Goal: Task Accomplishment & Management: Use online tool/utility

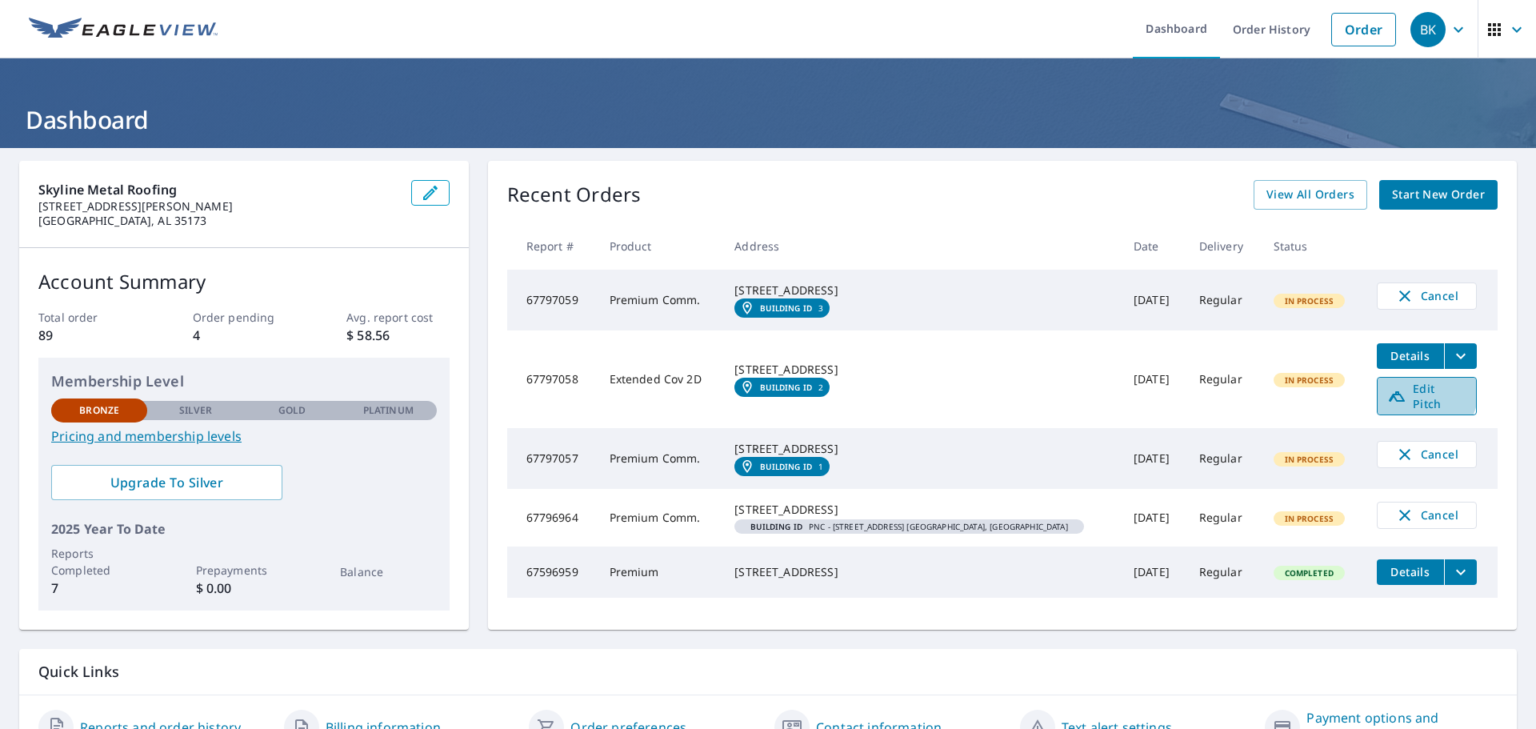
click at [1391, 406] on span "Edit Pitch" at bounding box center [1426, 396] width 79 height 30
click at [1451, 366] on icon "filesDropdownBtn-67797058" at bounding box center [1460, 355] width 19 height 19
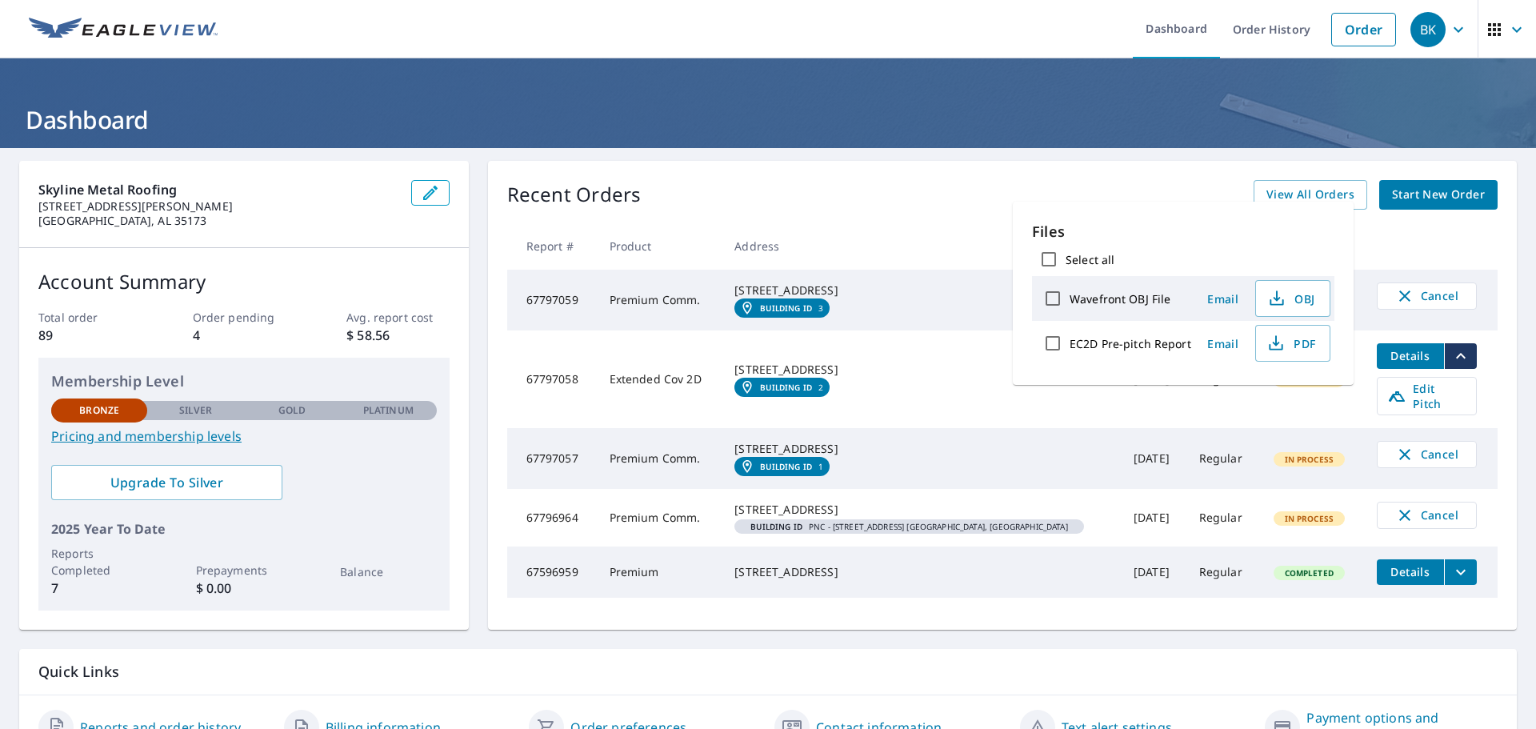
click at [1138, 298] on label "Wavefront OBJ File" at bounding box center [1120, 298] width 101 height 15
click at [1070, 298] on input "Wavefront OBJ File" at bounding box center [1053, 299] width 34 height 34
checkbox input "true"
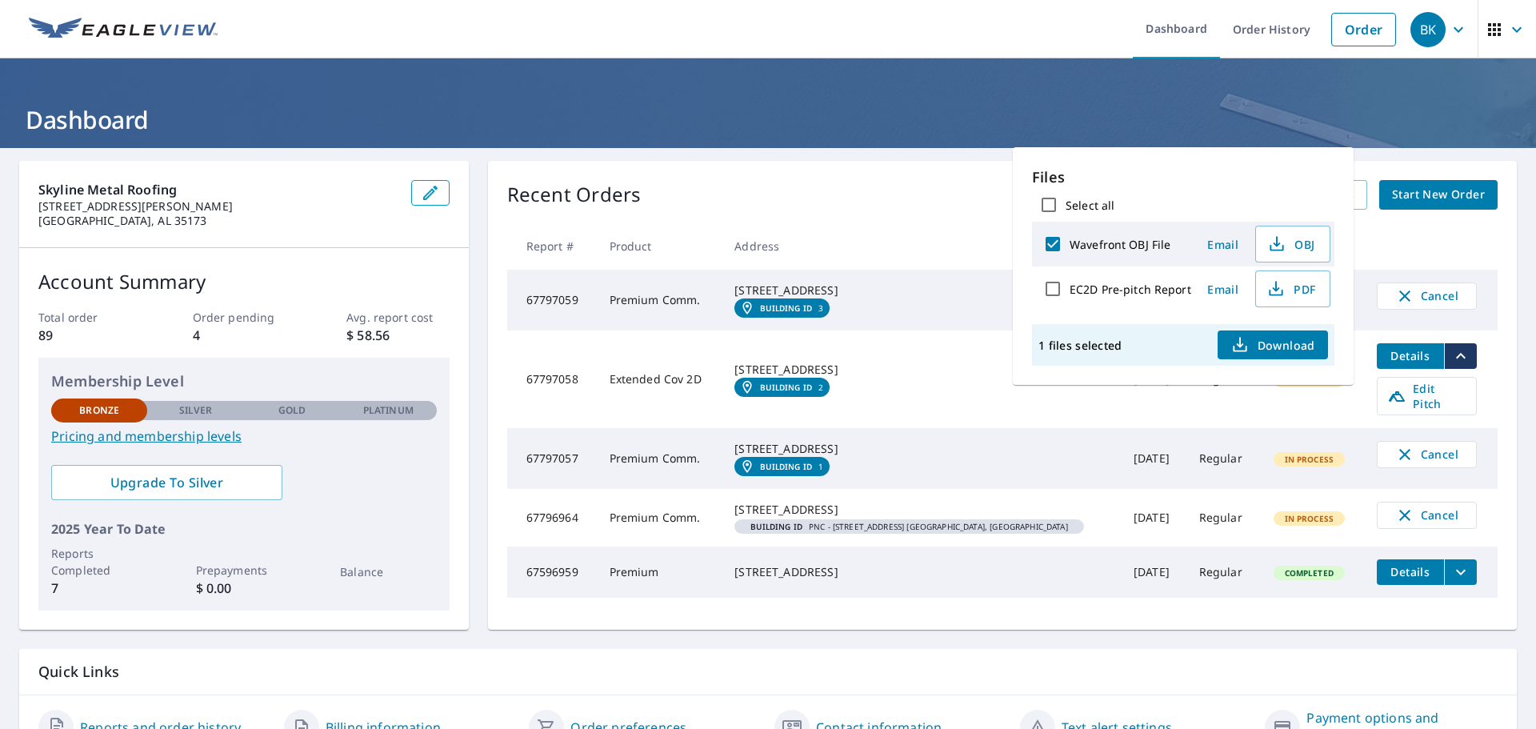
click at [1119, 292] on label "EC2D Pre-pitch Report" at bounding box center [1131, 289] width 122 height 15
click at [1070, 292] on input "EC2D Pre-pitch Report" at bounding box center [1053, 289] width 34 height 34
checkbox input "true"
click at [1049, 204] on input "Select all" at bounding box center [1049, 205] width 34 height 34
checkbox input "false"
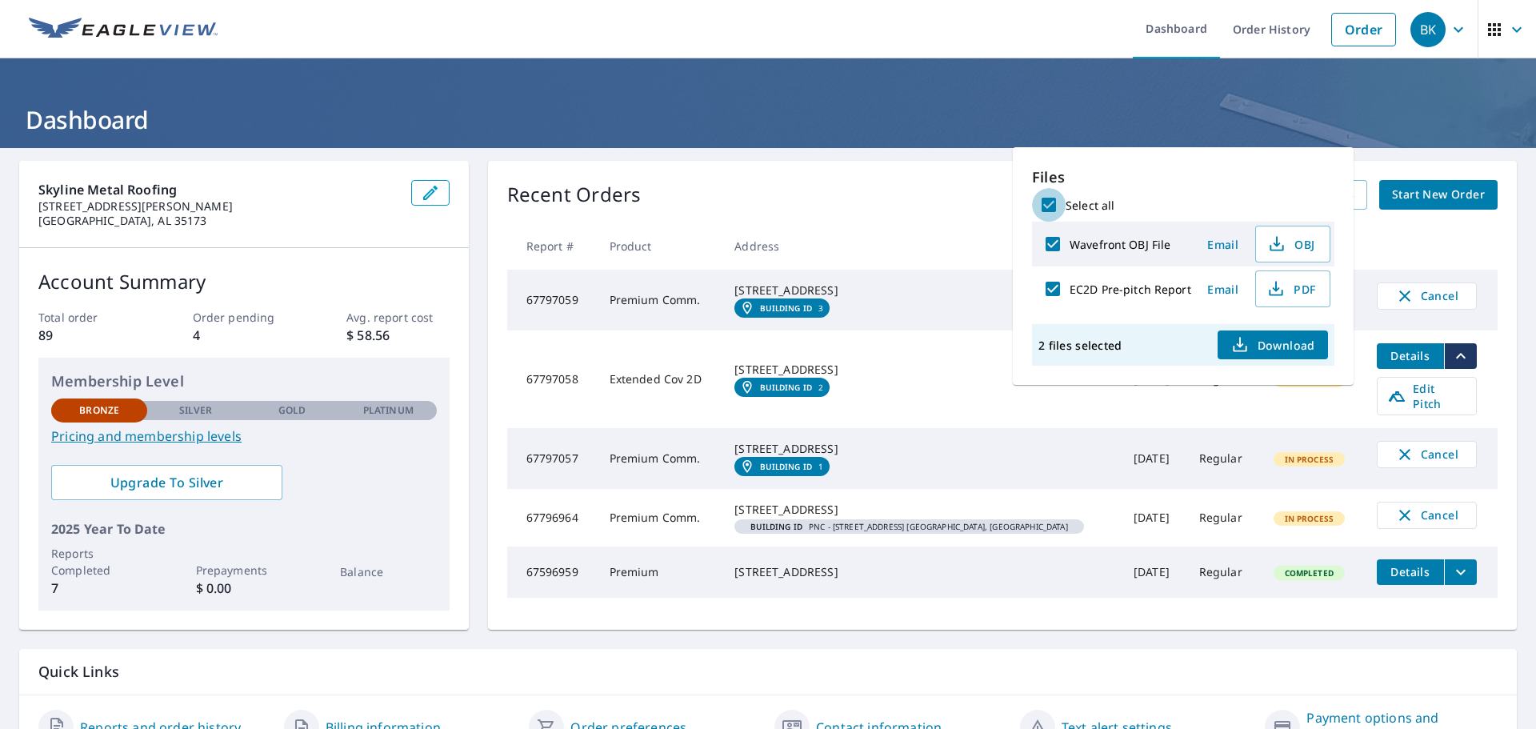
checkbox input "false"
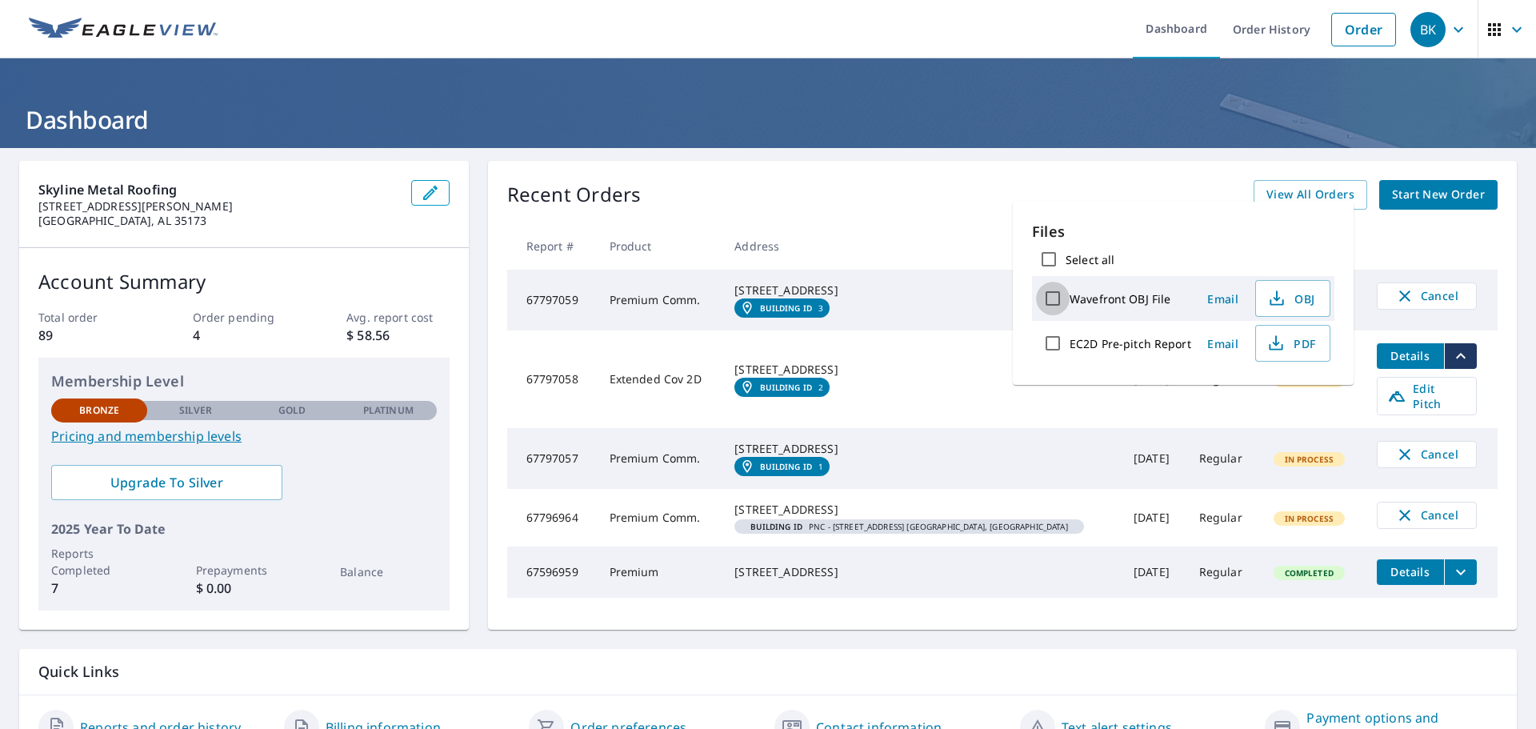
click at [1053, 294] on input "Wavefront OBJ File" at bounding box center [1053, 299] width 34 height 34
checkbox input "true"
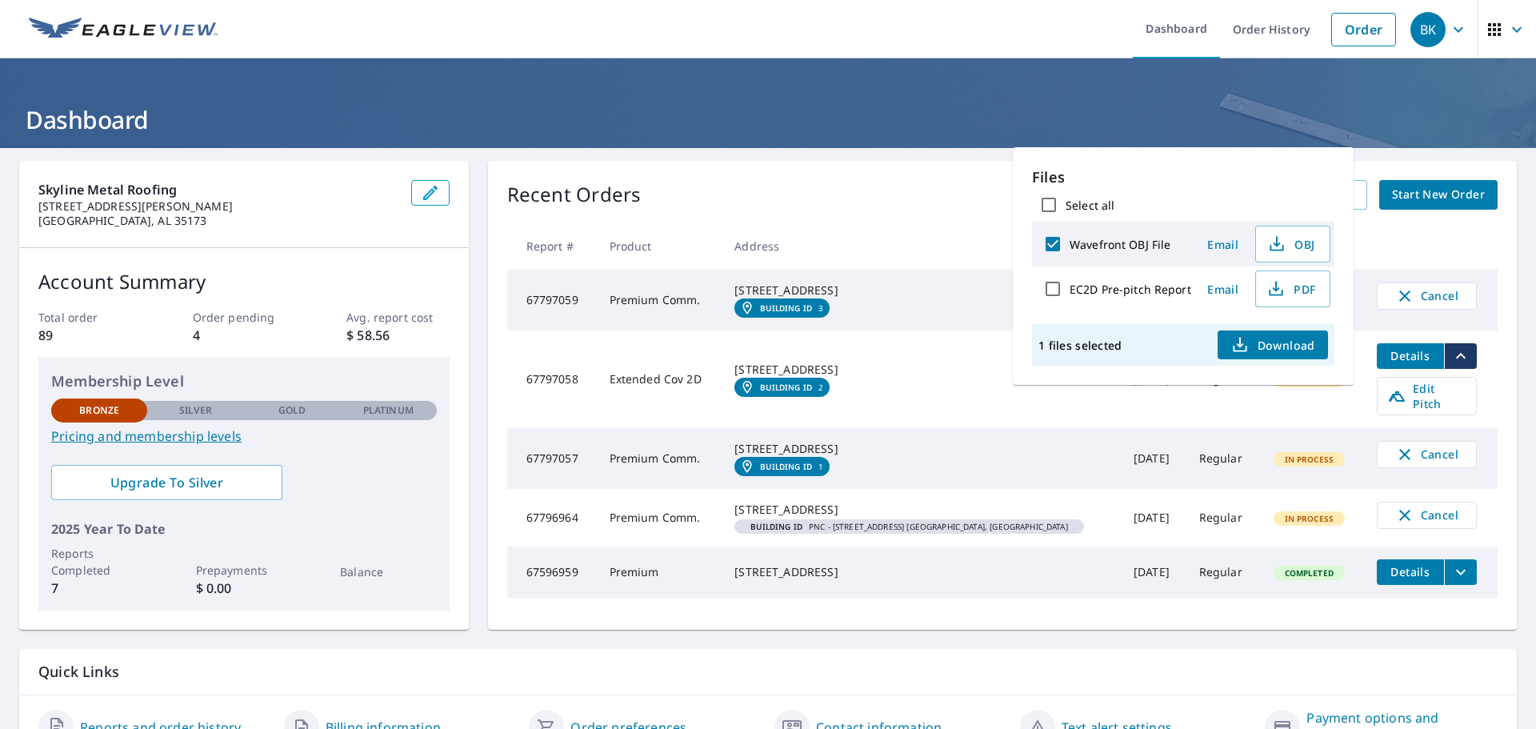
click at [1052, 284] on input "EC2D Pre-pitch Report" at bounding box center [1053, 289] width 34 height 34
checkbox input "true"
click at [1057, 249] on input "Wavefront OBJ File" at bounding box center [1053, 244] width 34 height 34
checkbox input "false"
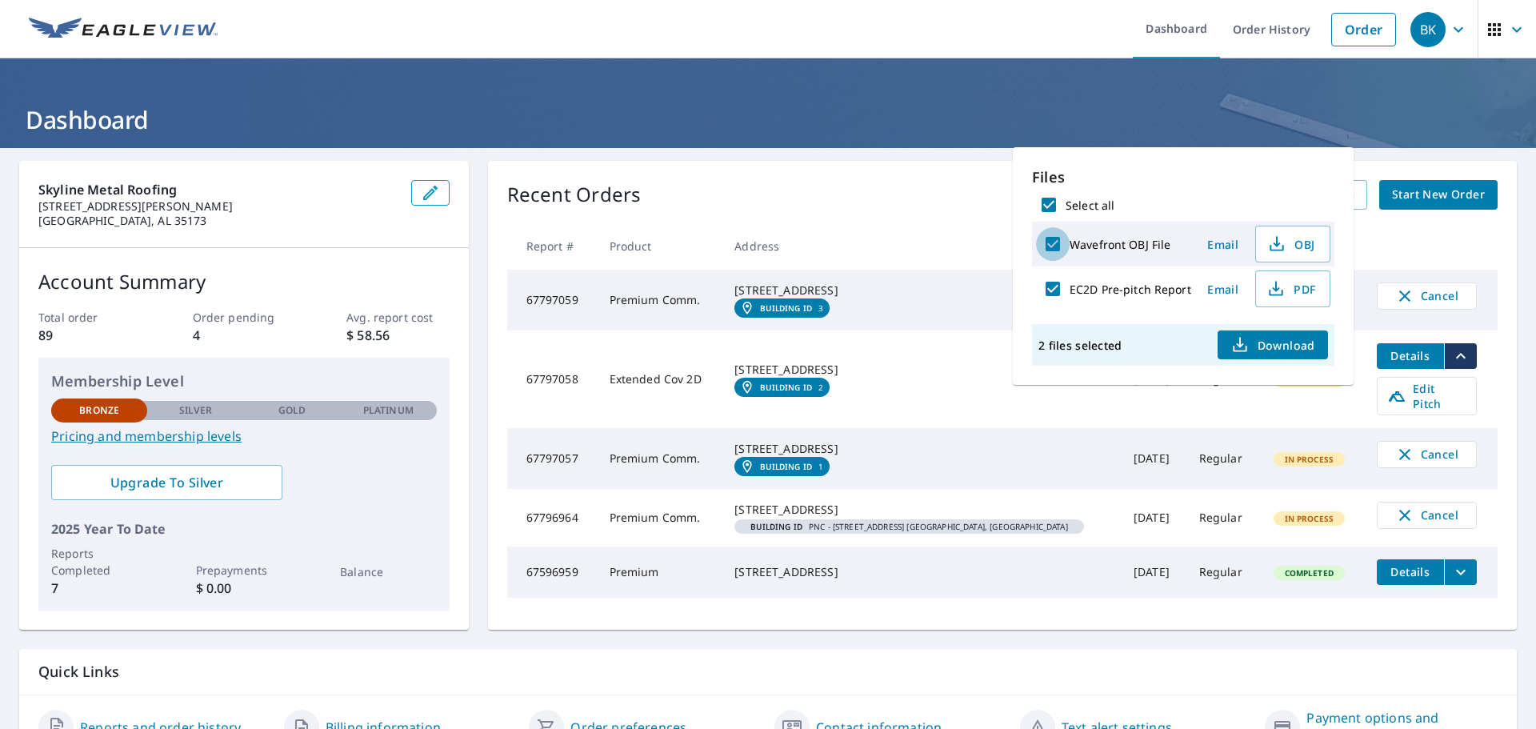
checkbox input "false"
click at [1054, 285] on input "EC2D Pre-pitch Report" at bounding box center [1053, 289] width 34 height 34
checkbox input "false"
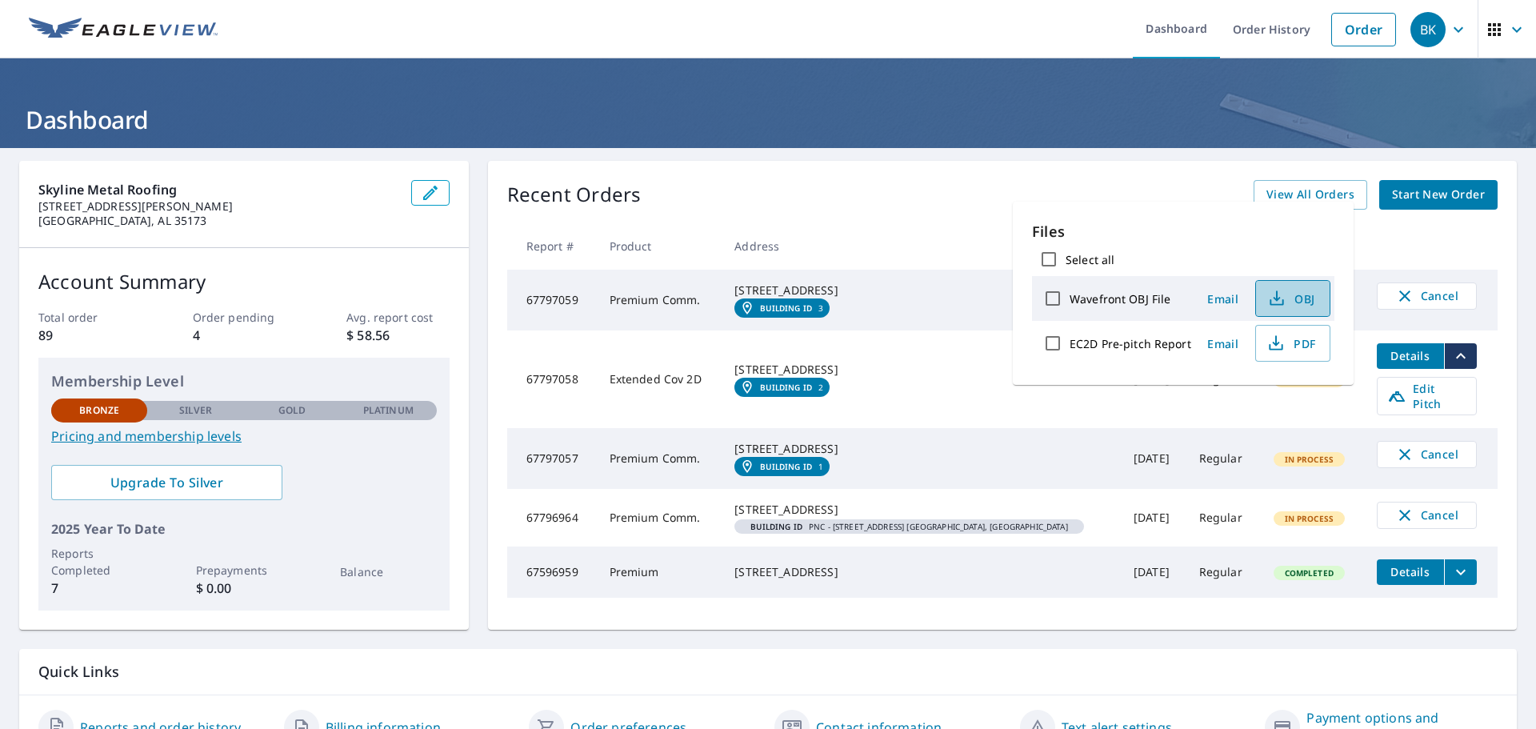
click at [1297, 298] on span "OBJ" at bounding box center [1291, 298] width 51 height 19
click at [1305, 298] on span "OBJ" at bounding box center [1291, 298] width 51 height 19
click at [919, 192] on div "Recent Orders View All Orders Start New Order" at bounding box center [1002, 195] width 990 height 30
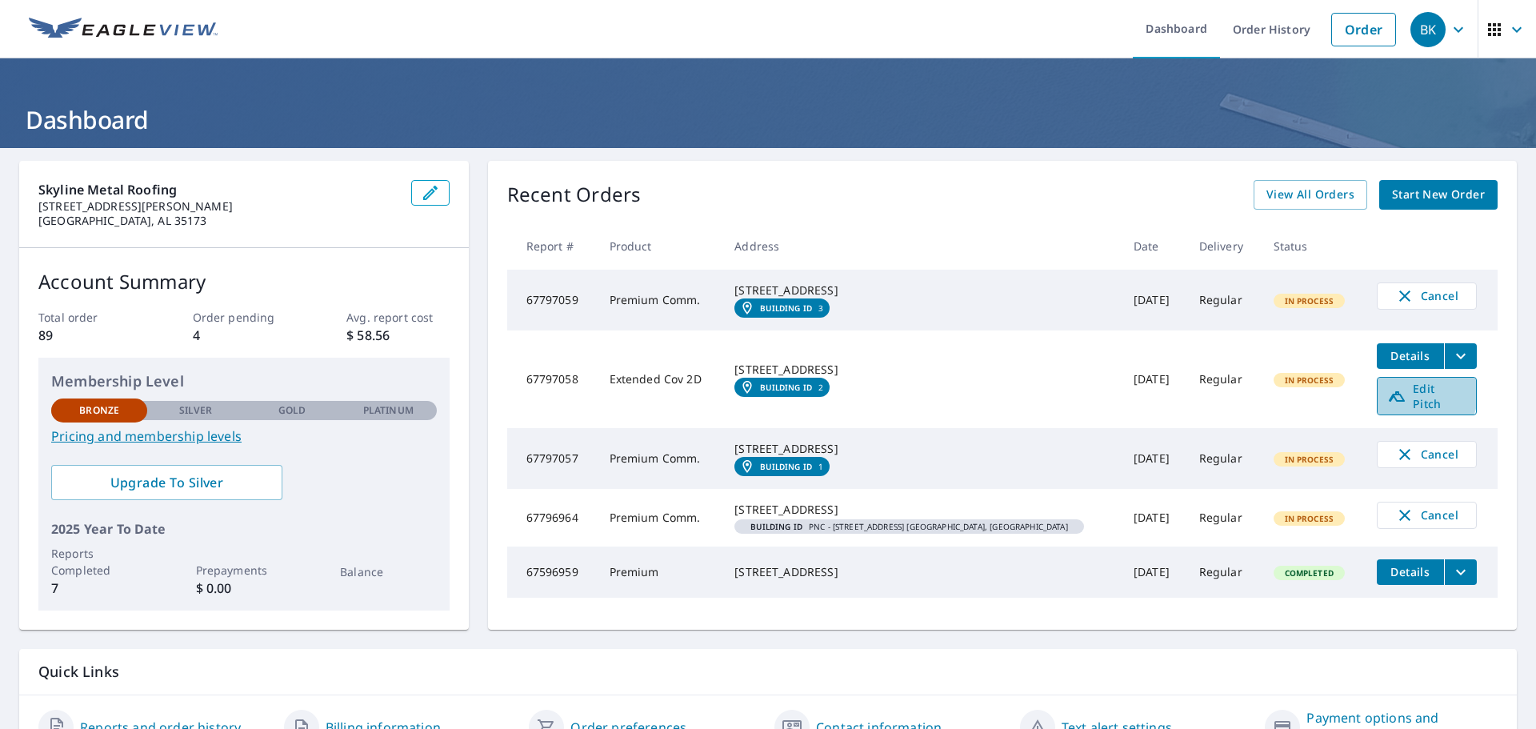
click at [1387, 407] on span "Edit Pitch" at bounding box center [1426, 396] width 79 height 30
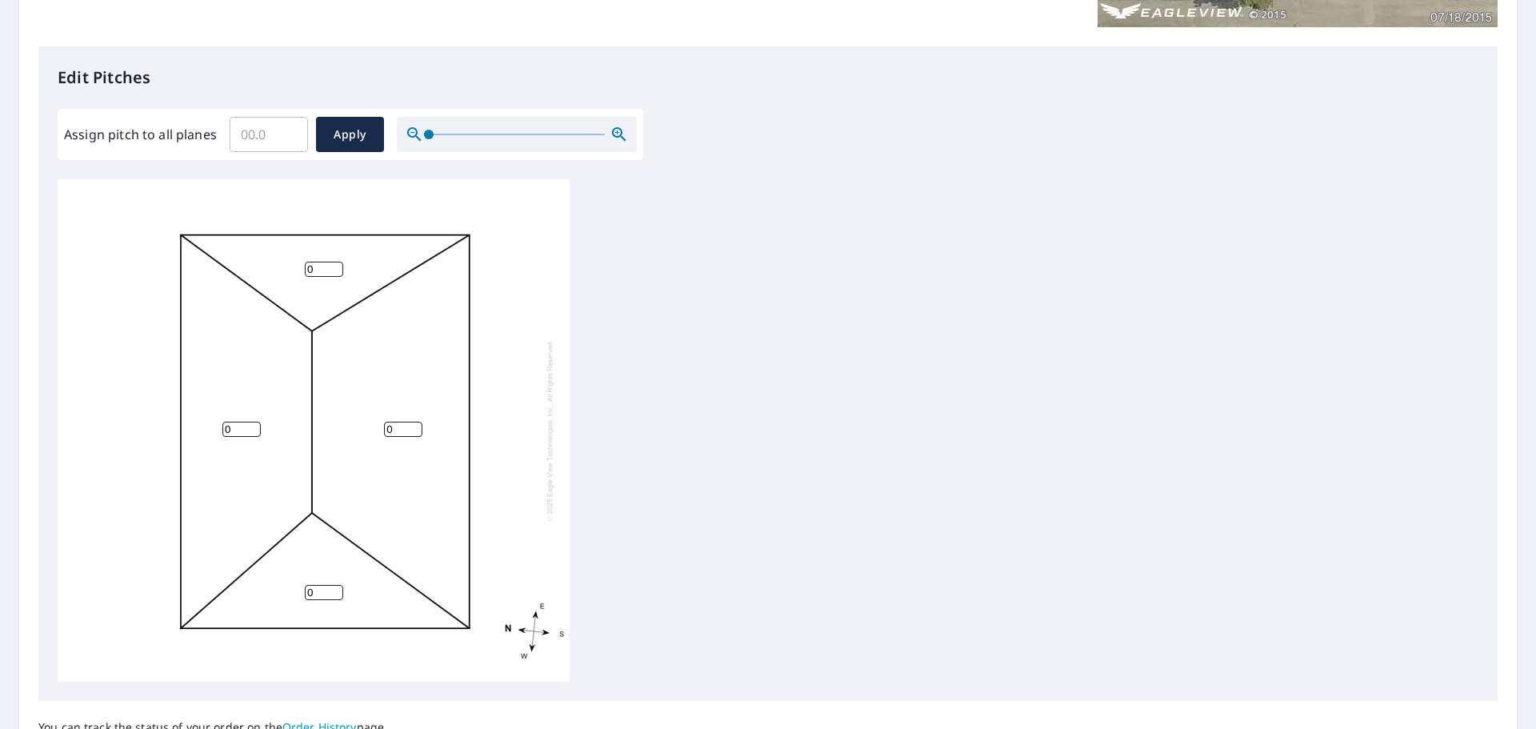
scroll to position [400, 0]
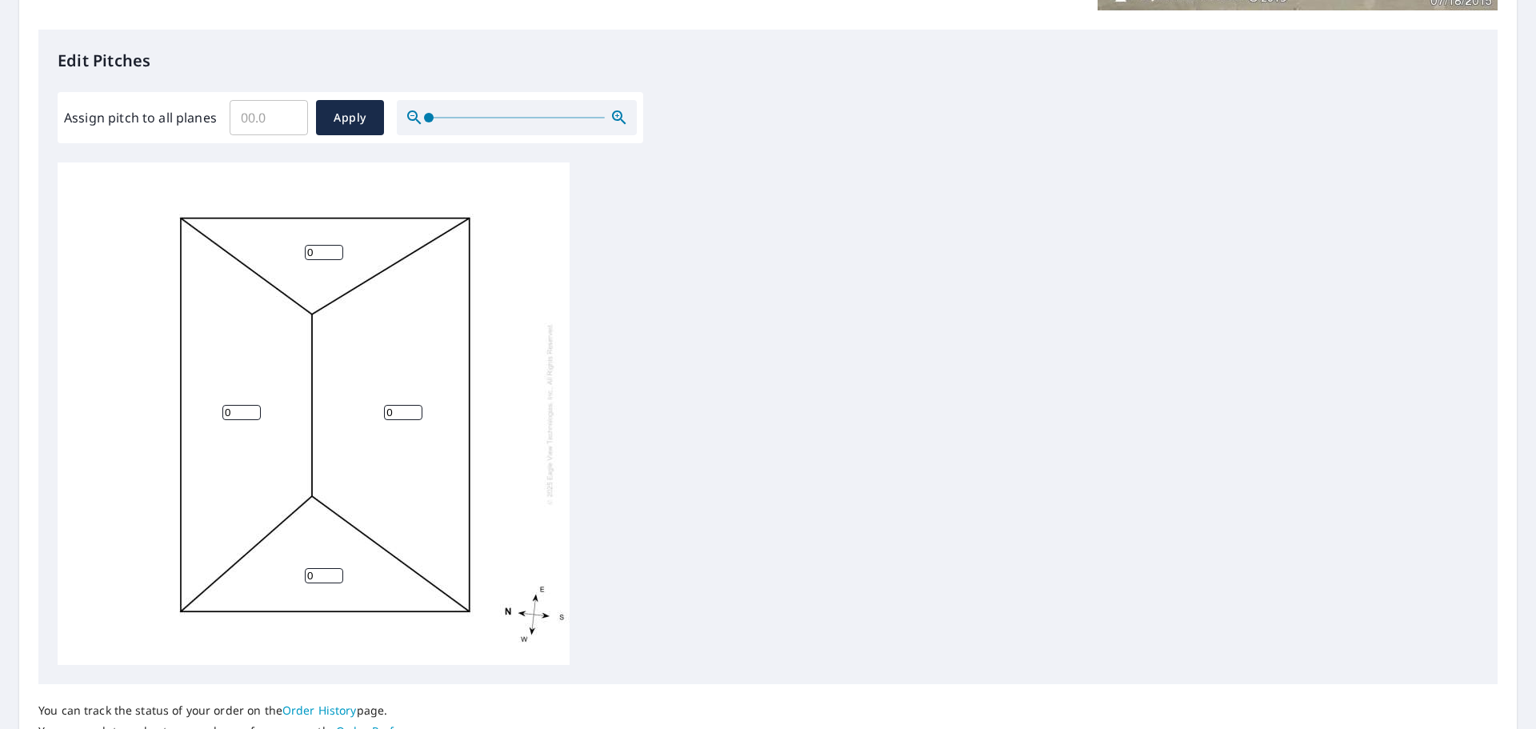
click at [317, 250] on input "0" at bounding box center [324, 252] width 38 height 15
type input "6"
click at [394, 413] on input "0" at bounding box center [403, 412] width 38 height 15
type input "6"
click at [234, 410] on input "0" at bounding box center [241, 412] width 38 height 15
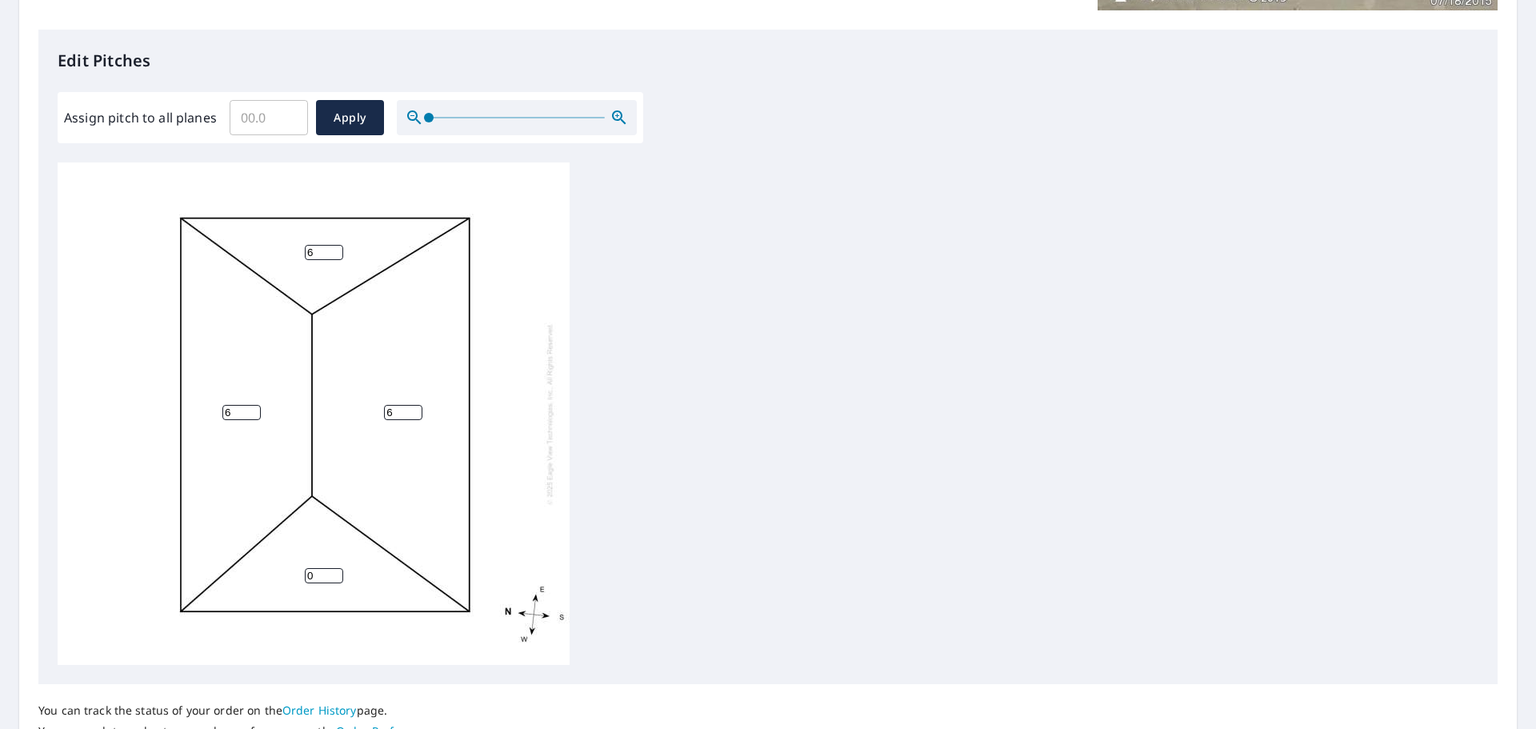
type input "6"
click at [319, 573] on input "0" at bounding box center [324, 575] width 38 height 15
type input "6"
click at [250, 122] on input "Assign pitch to all planes" at bounding box center [269, 117] width 78 height 45
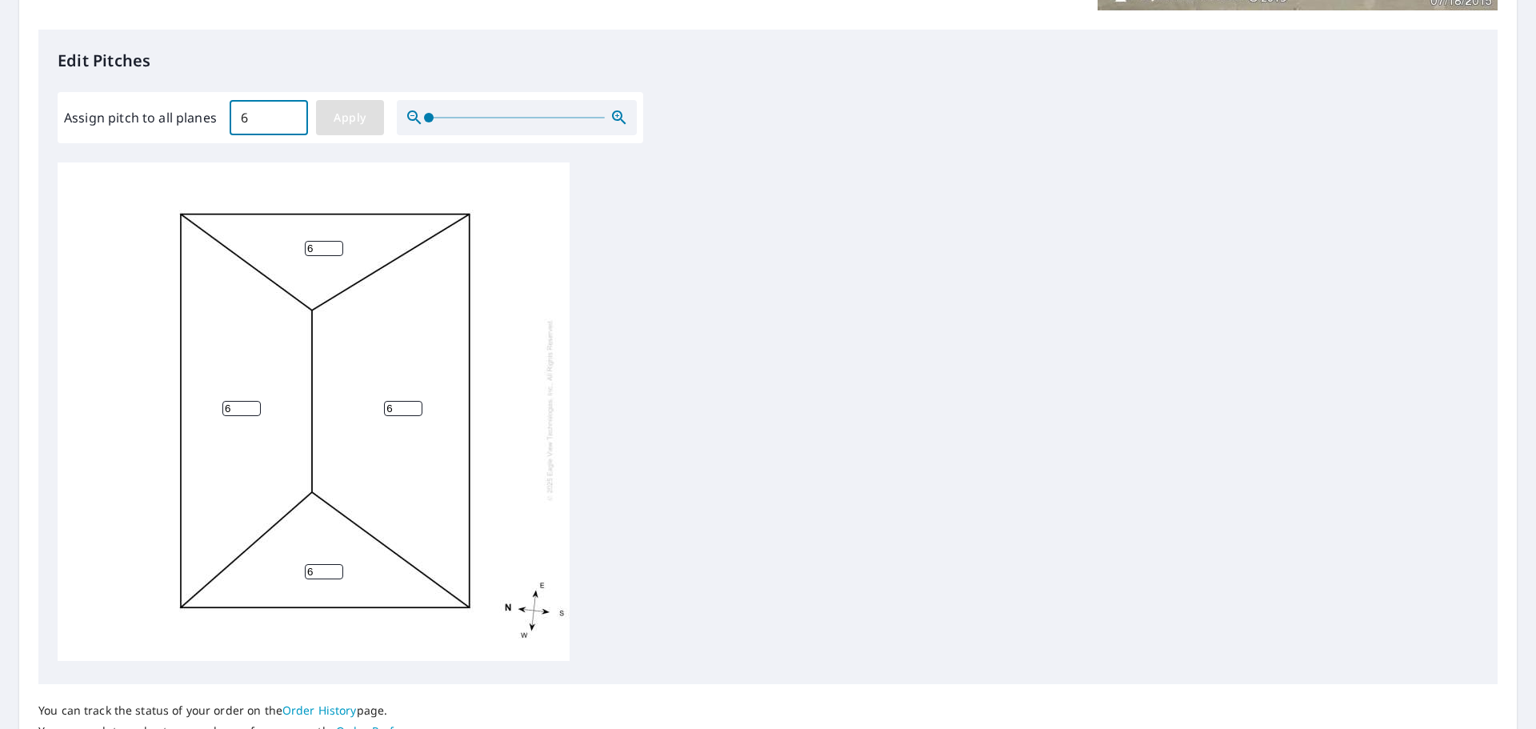
type input "6"
click at [366, 118] on span "Apply" at bounding box center [350, 118] width 42 height 20
click at [343, 117] on span "Apply" at bounding box center [350, 118] width 42 height 20
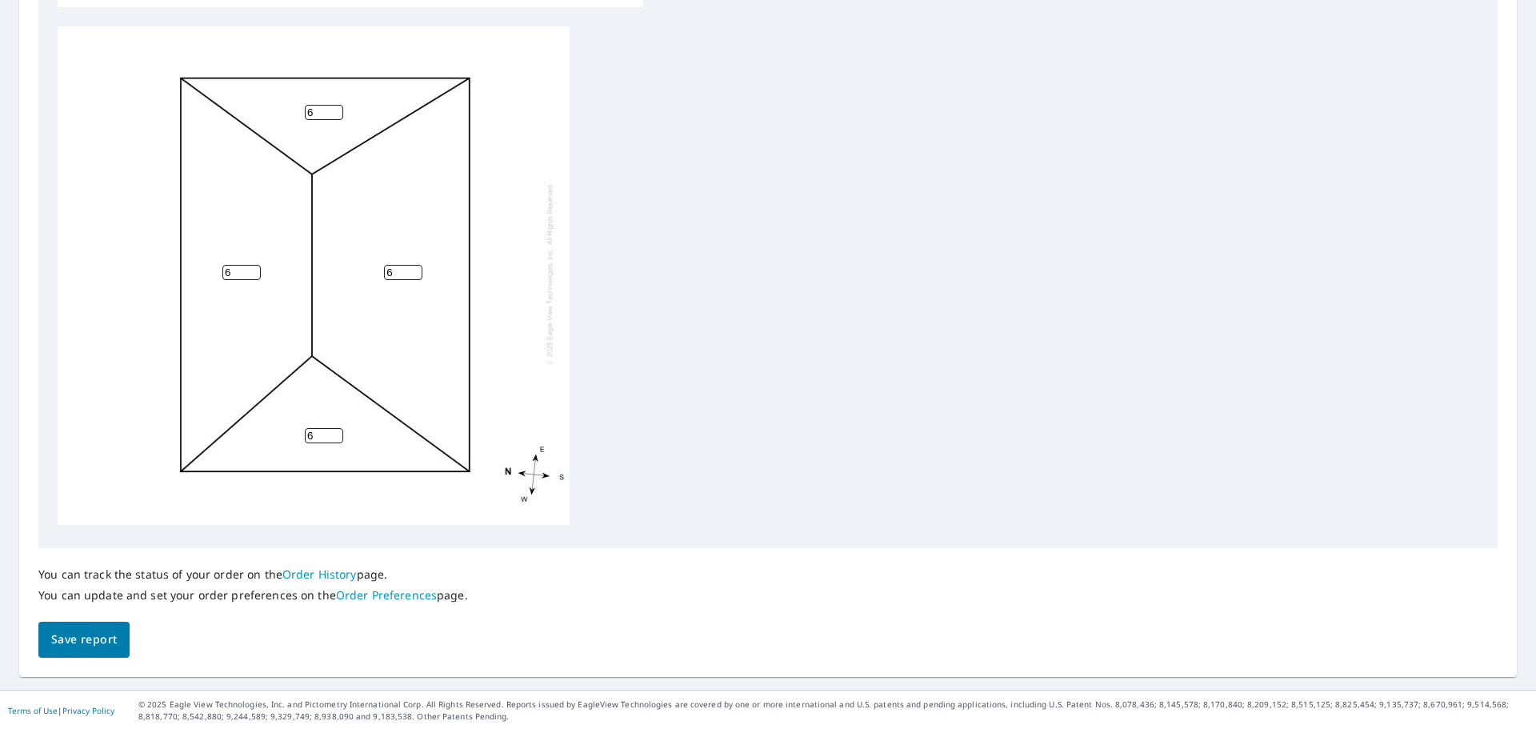
scroll to position [538, 0]
click at [90, 644] on span "Save report" at bounding box center [84, 638] width 66 height 20
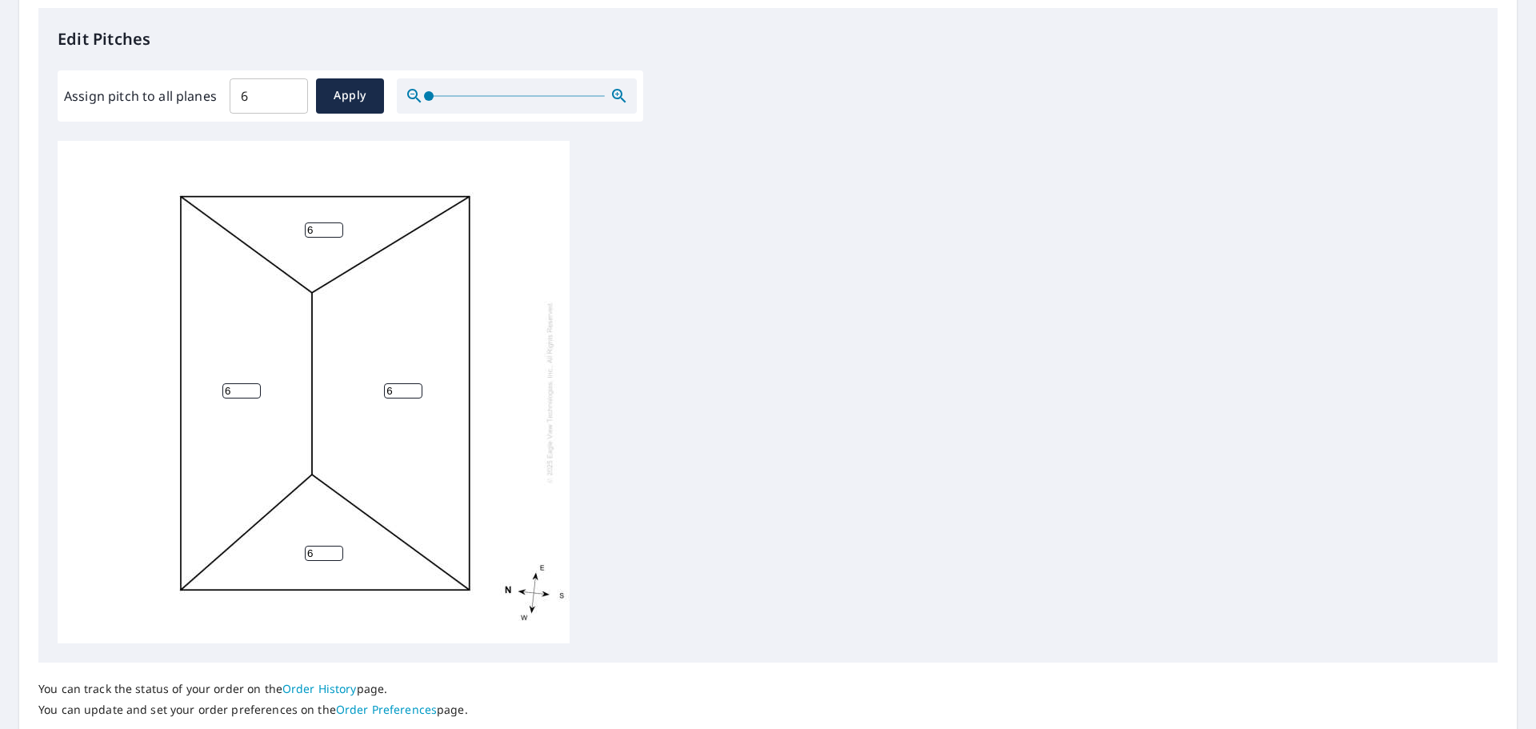
scroll to position [0, 0]
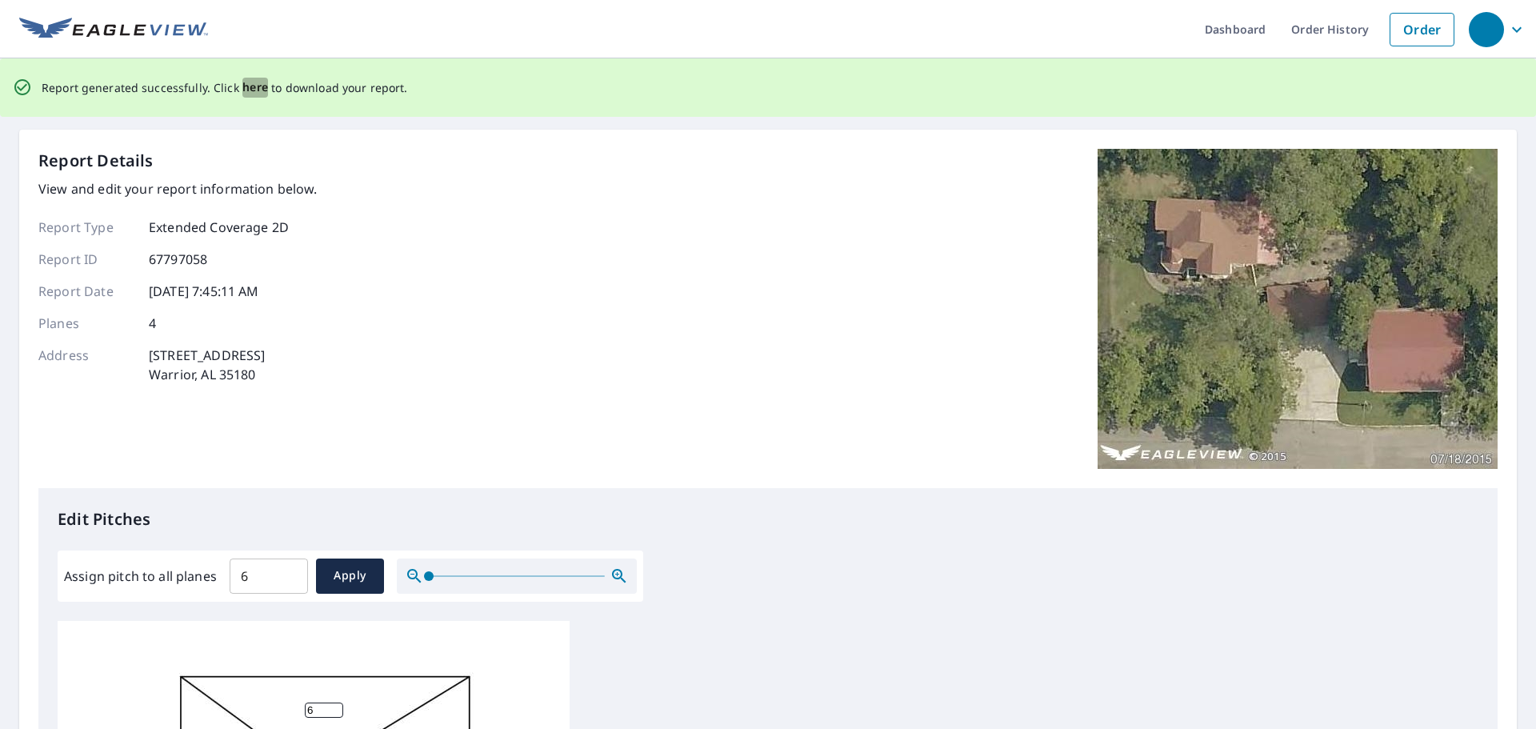
click at [254, 89] on span "here" at bounding box center [255, 88] width 26 height 20
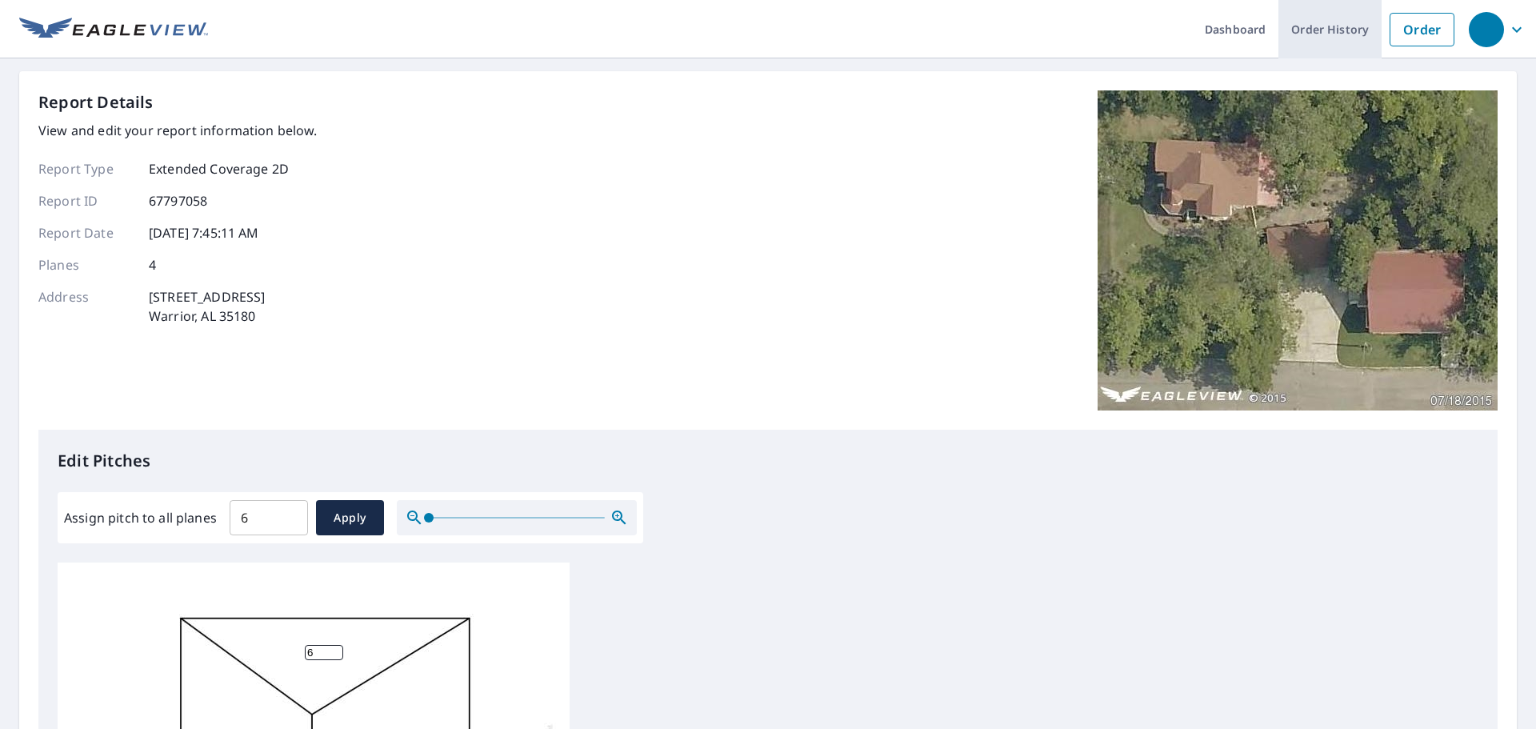
click at [1310, 34] on link "Order History" at bounding box center [1329, 29] width 103 height 58
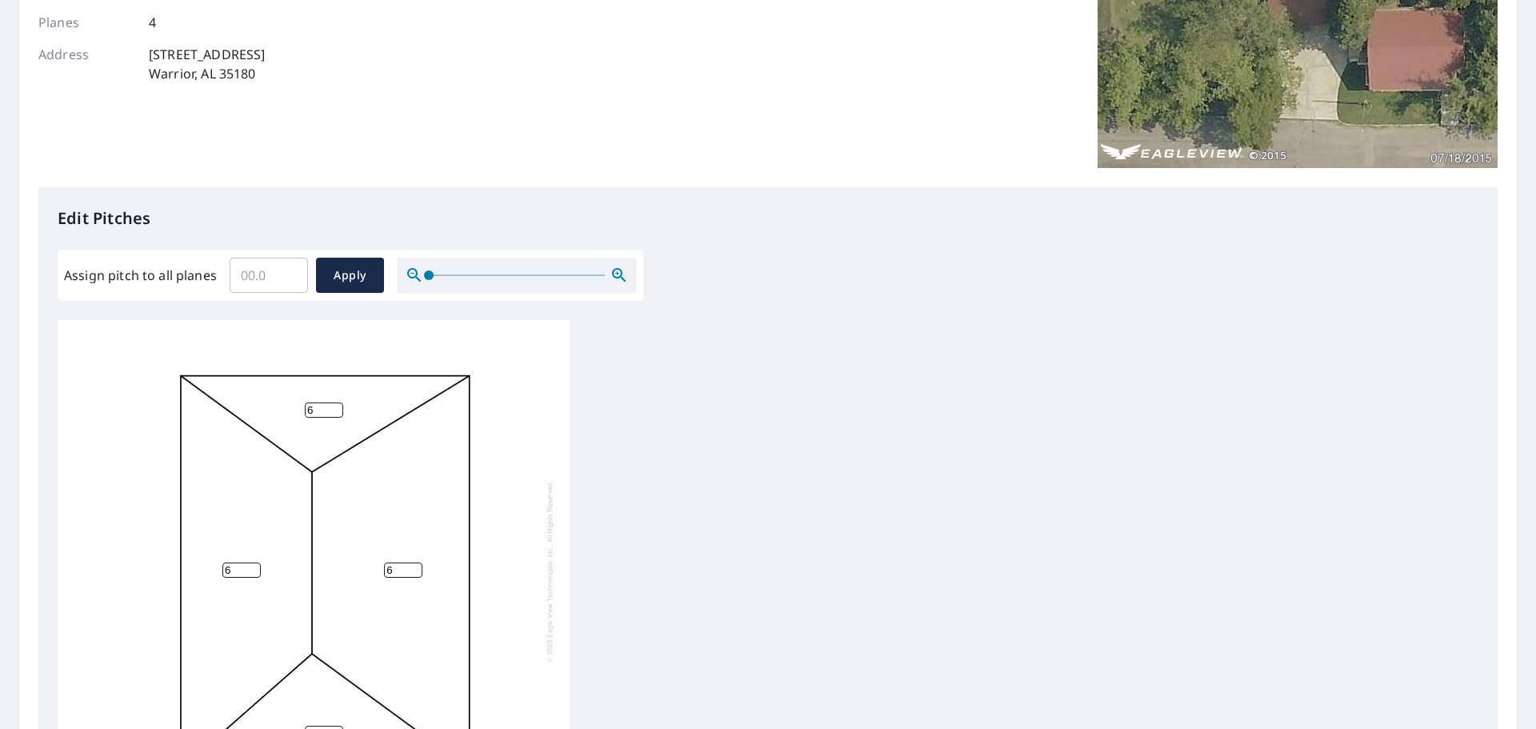
scroll to position [160, 0]
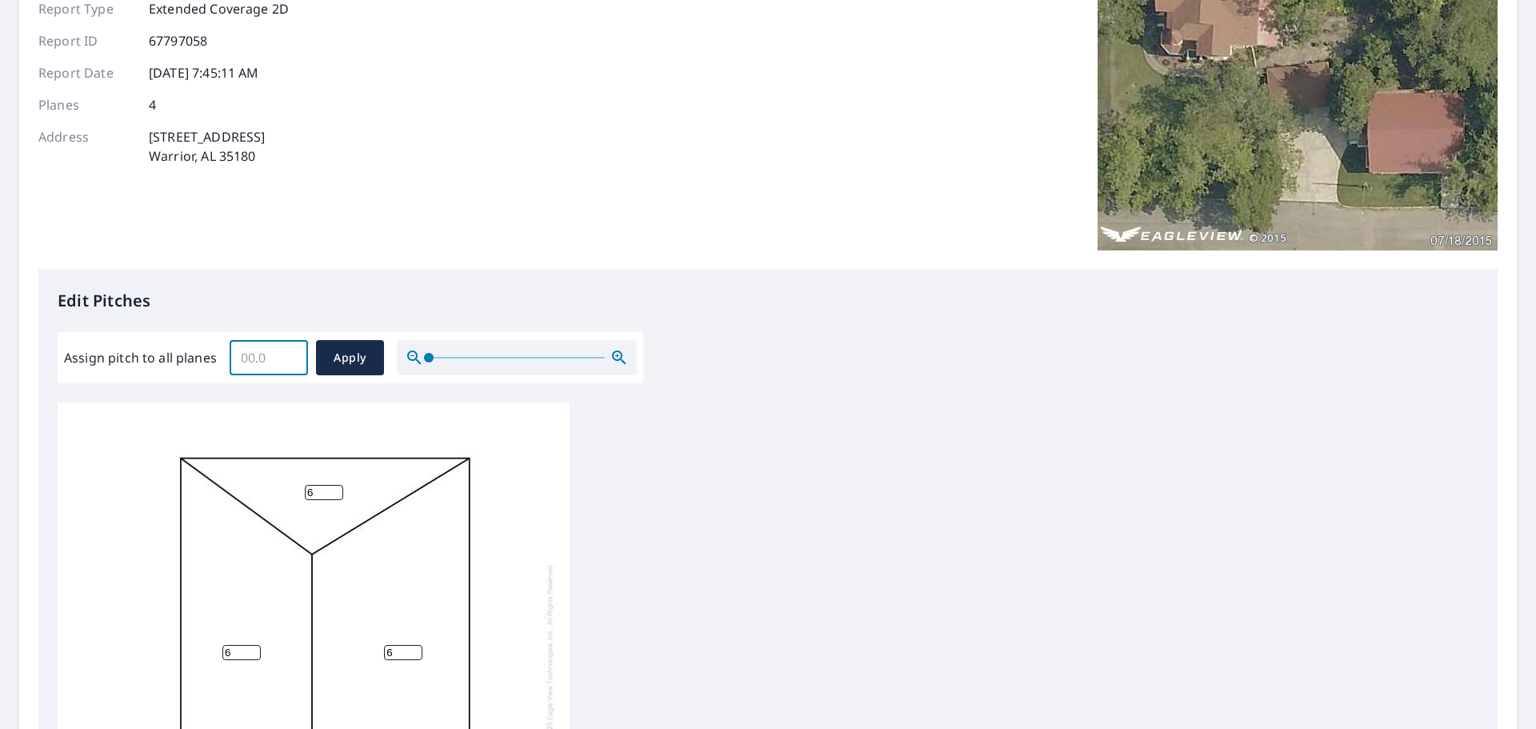
click at [259, 360] on input "Assign pitch to all planes" at bounding box center [269, 357] width 78 height 45
type input "6.0"
click at [346, 358] on span "Apply" at bounding box center [350, 358] width 42 height 20
type input "6.0"
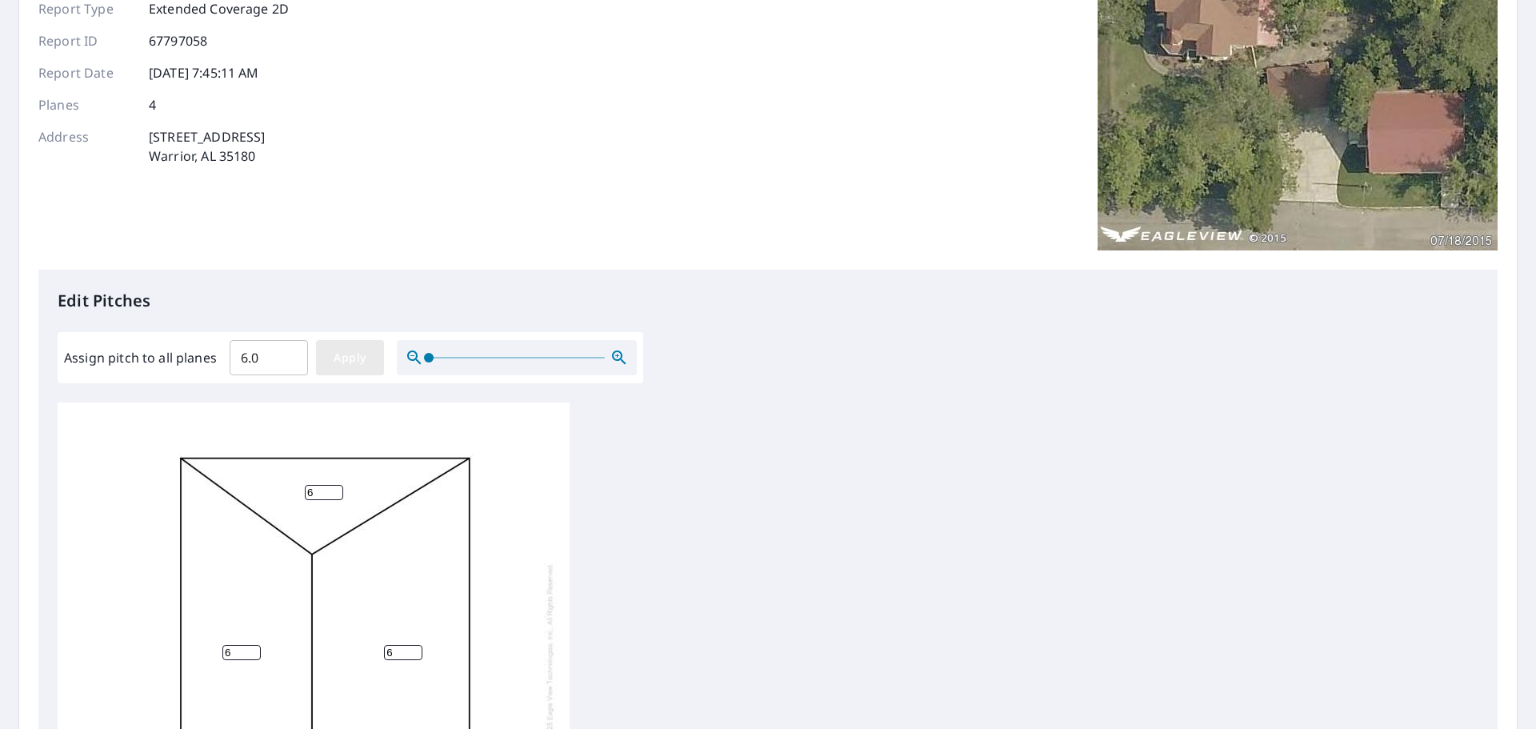
type input "6.0"
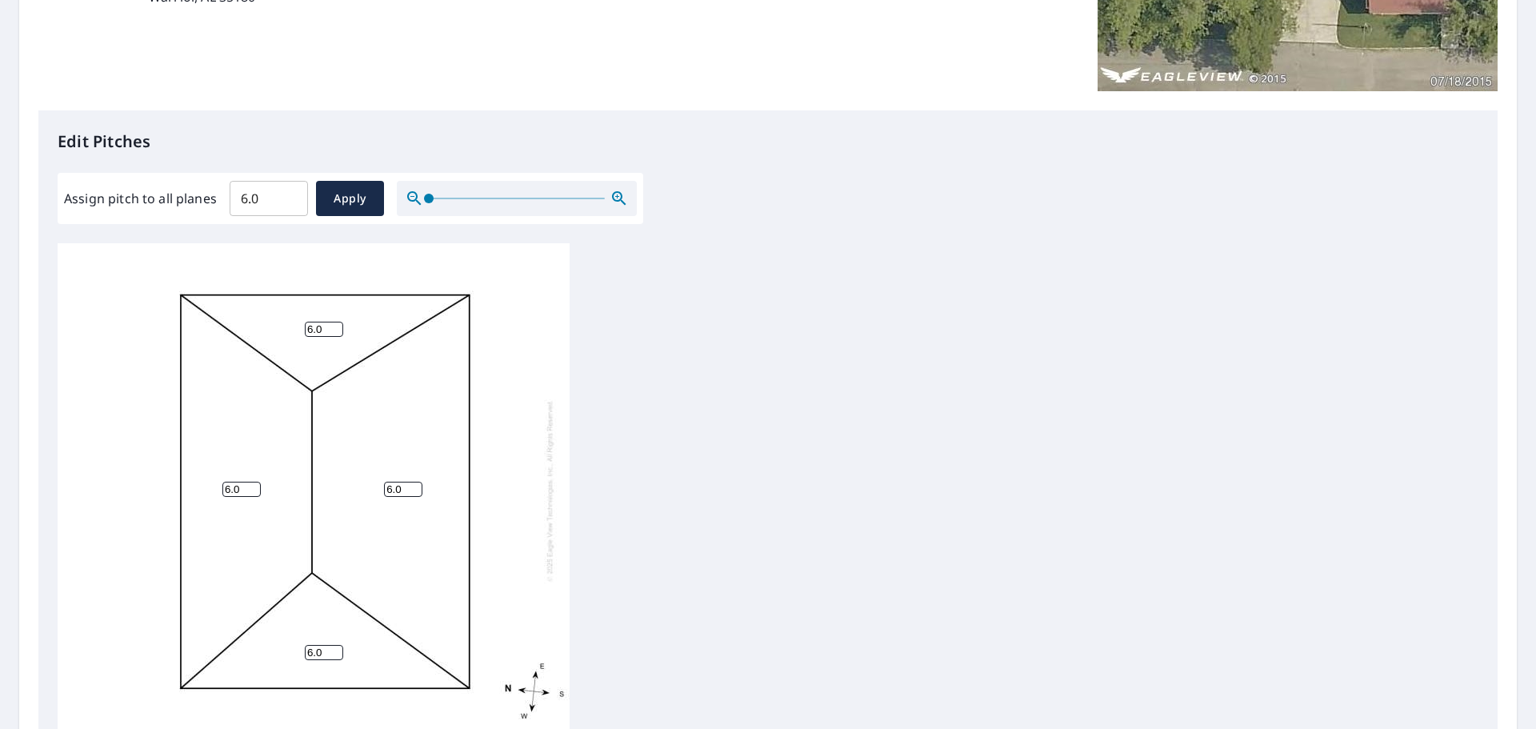
scroll to position [538, 0]
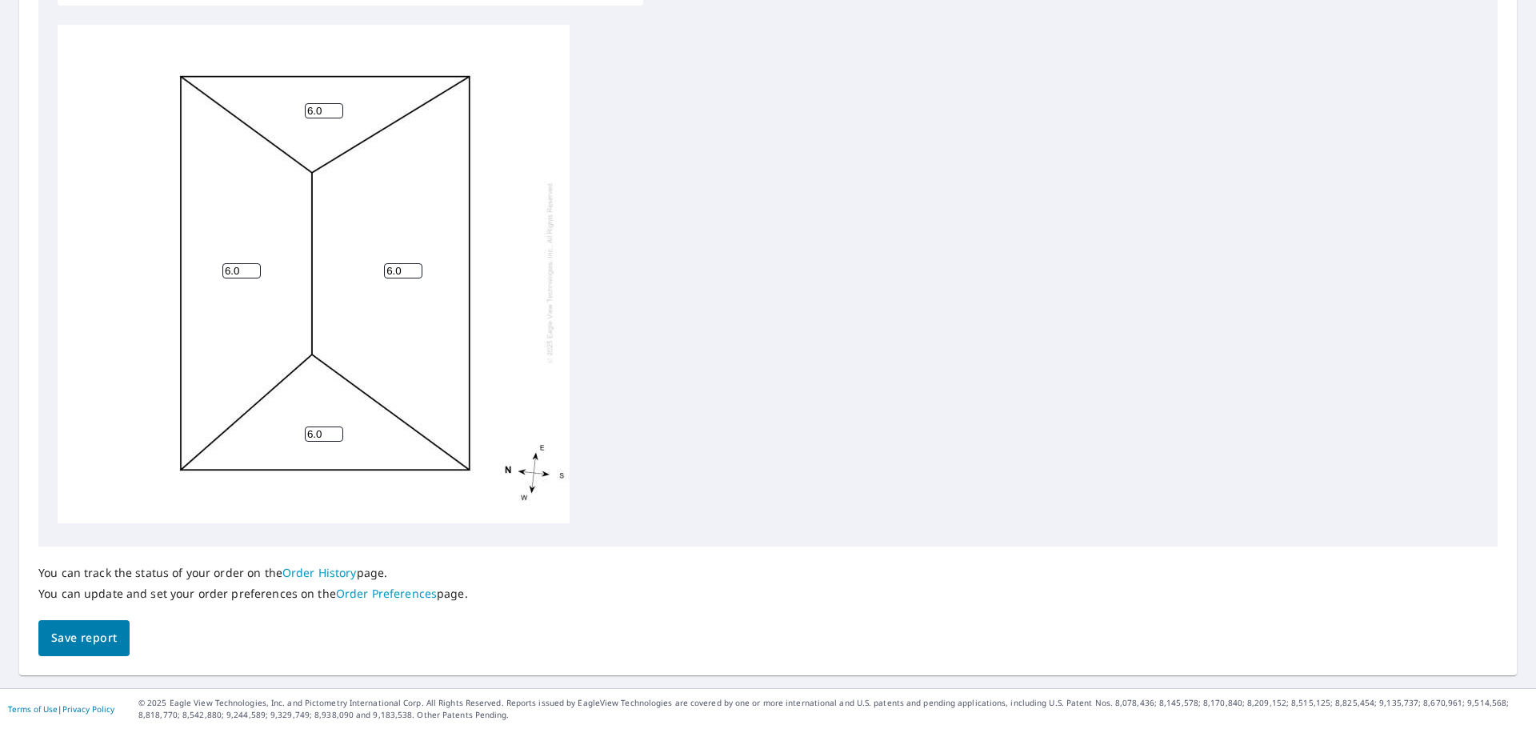
click at [104, 636] on span "Save report" at bounding box center [84, 638] width 66 height 20
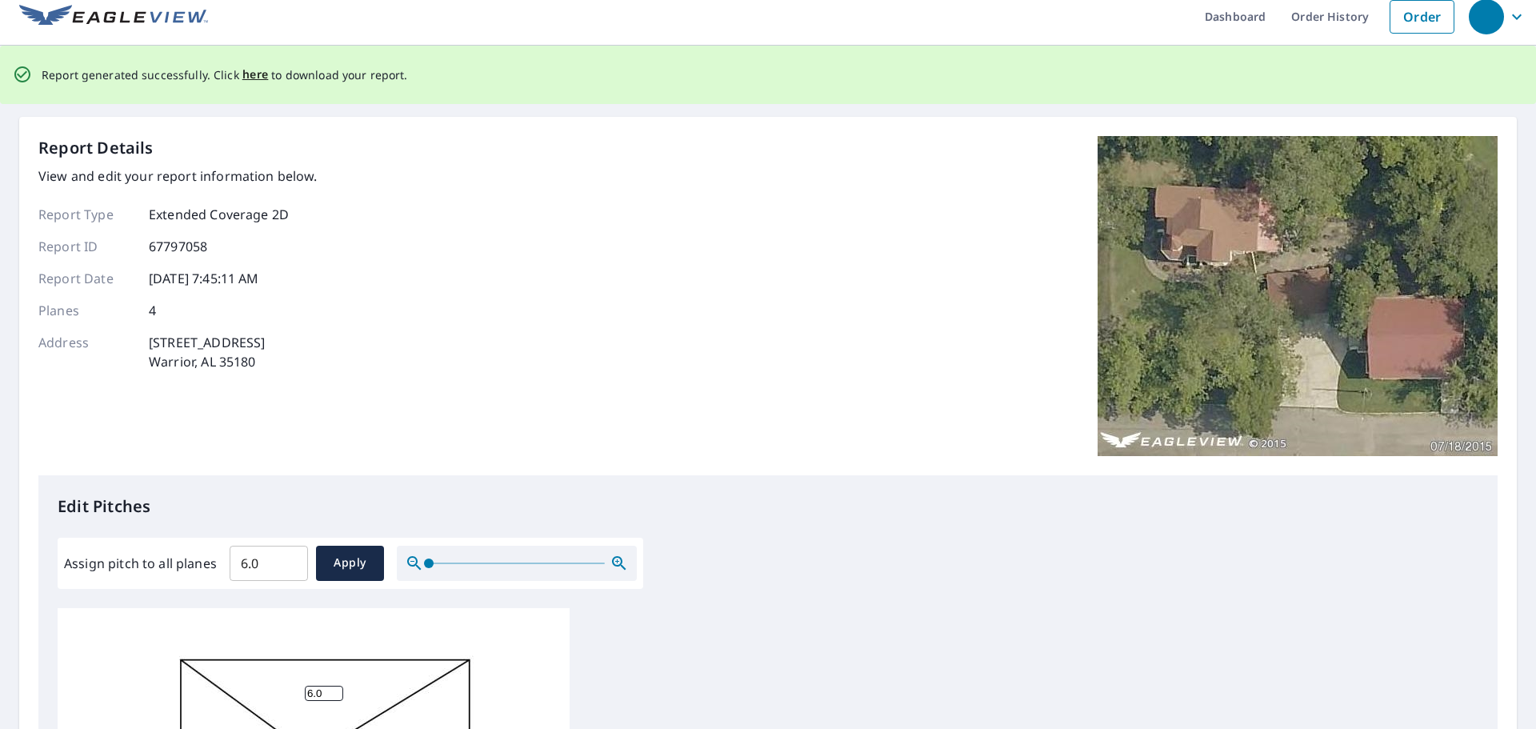
scroll to position [0, 0]
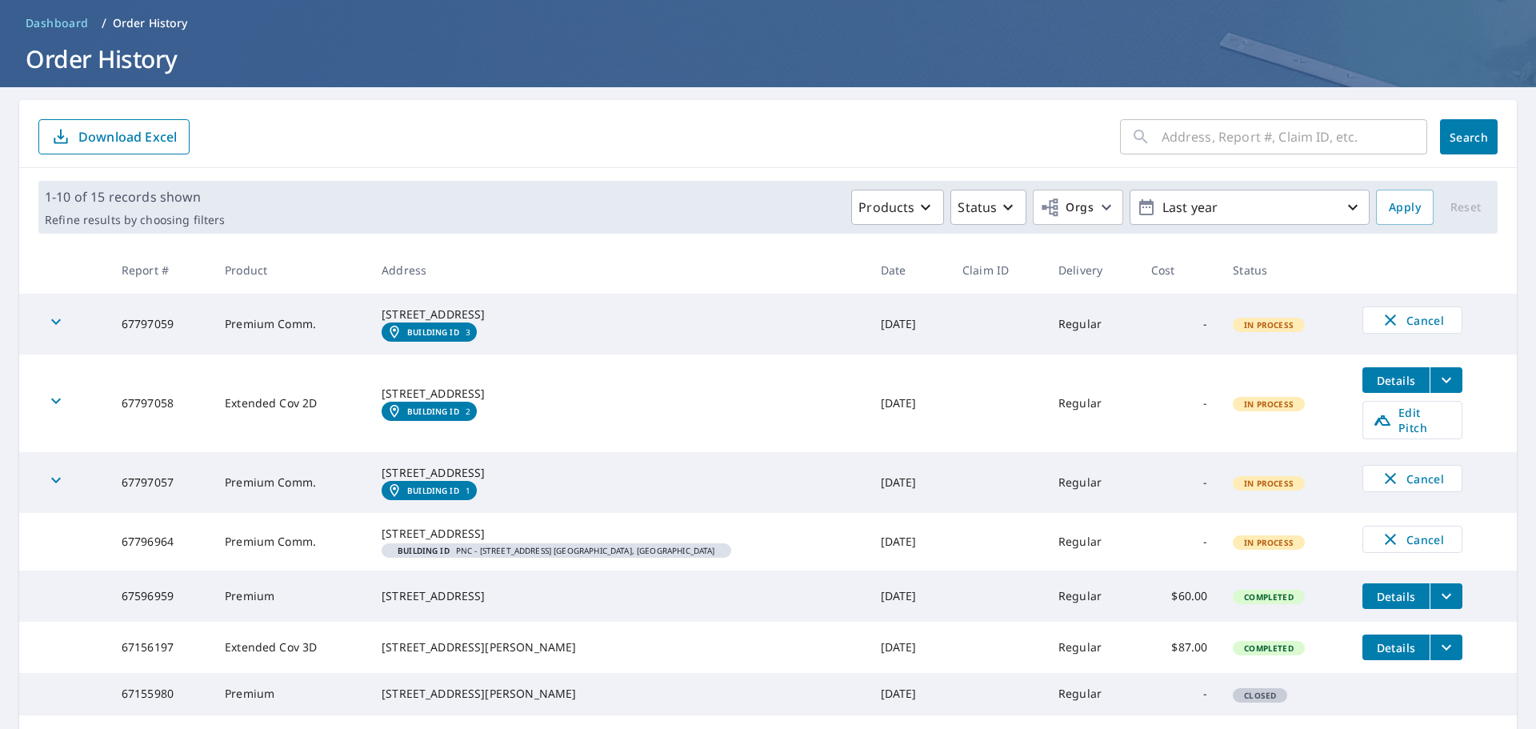
scroll to position [160, 0]
